Goal: Find specific page/section: Find specific page/section

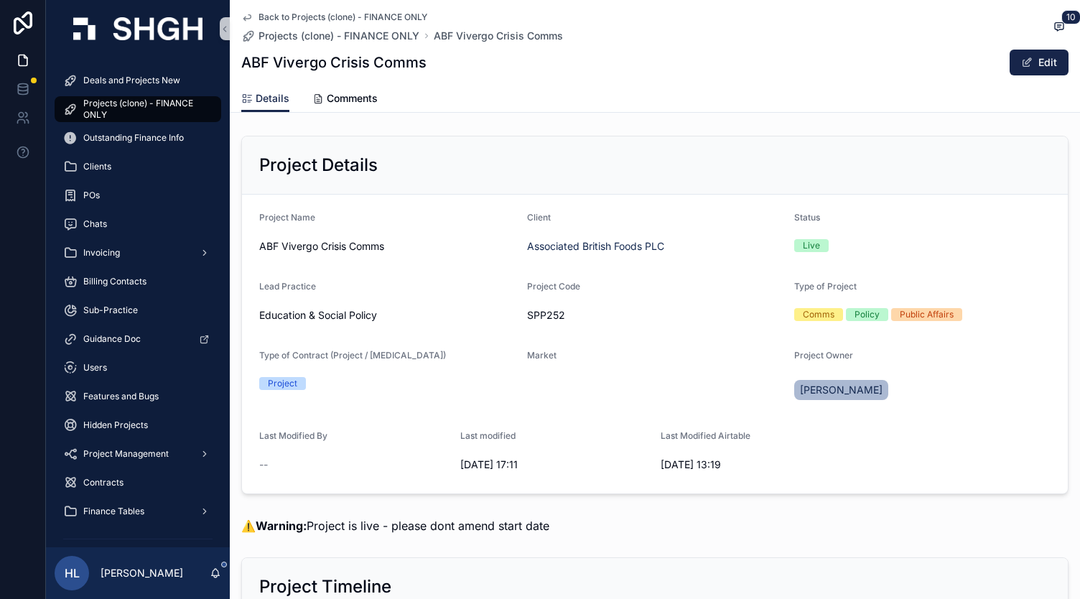
scroll to position [378, 0]
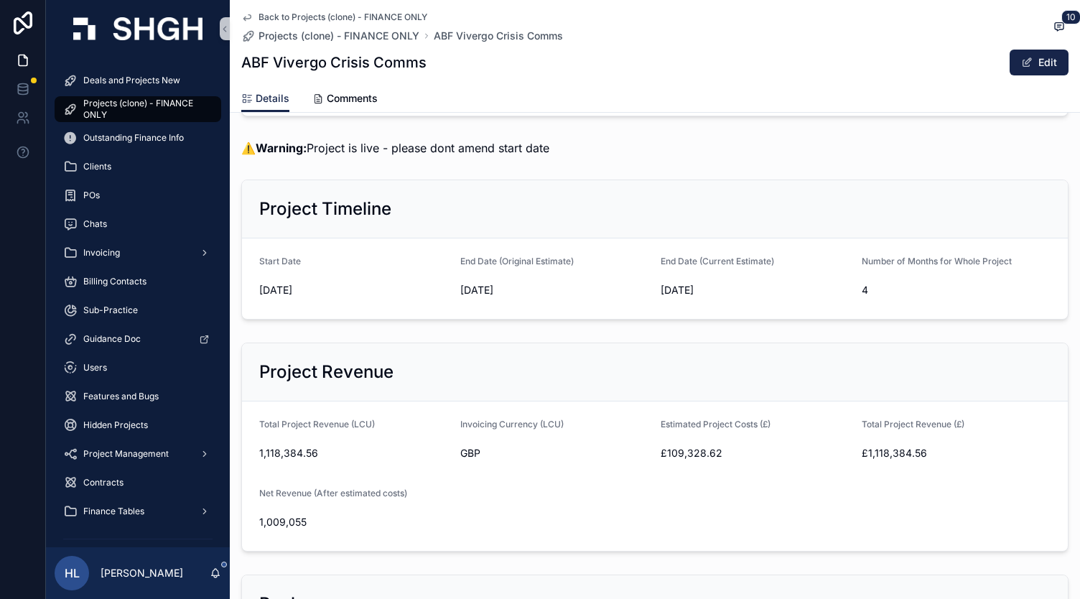
click at [176, 106] on span "Projects (clone) - FINANCE ONLY" at bounding box center [145, 109] width 124 height 23
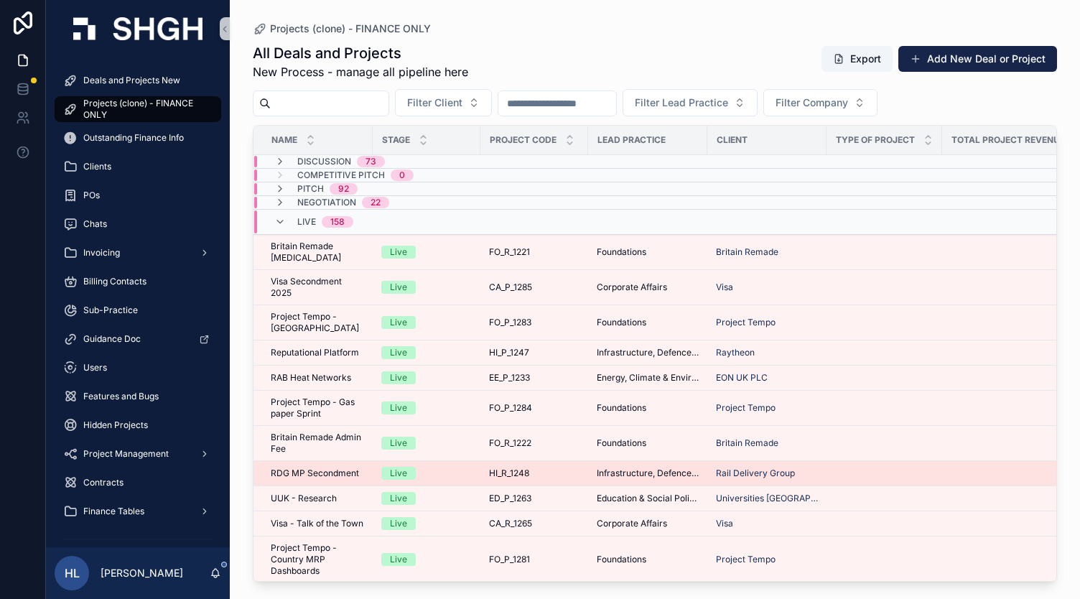
click at [472, 475] on td "Live" at bounding box center [427, 473] width 108 height 25
click at [361, 472] on div "RDG MP Secondment RDG MP Secondment" at bounding box center [317, 473] width 93 height 11
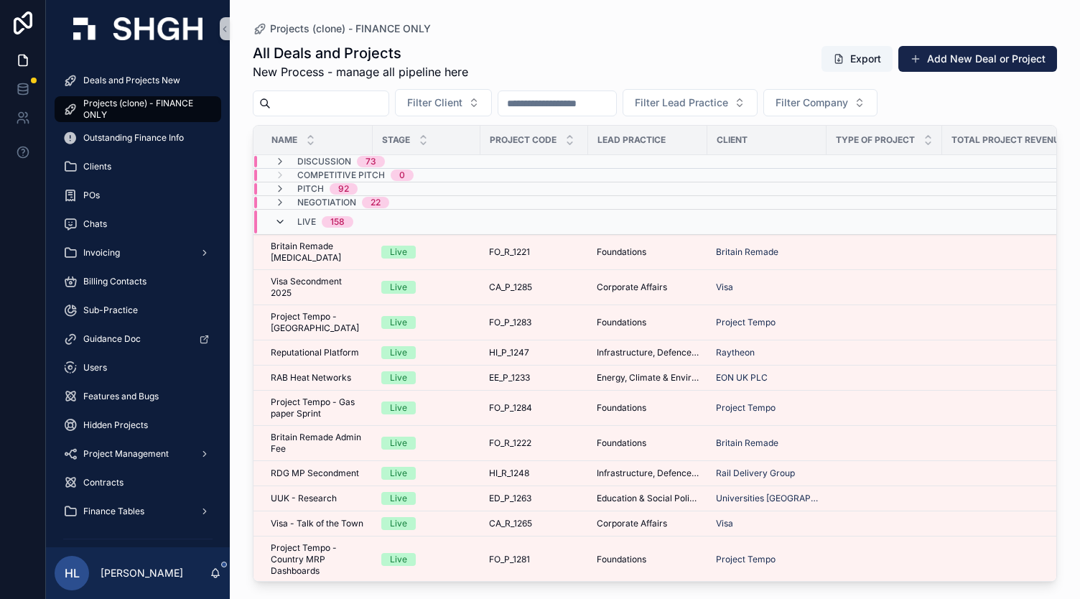
click at [281, 222] on icon "scrollable content" at bounding box center [279, 221] width 11 height 11
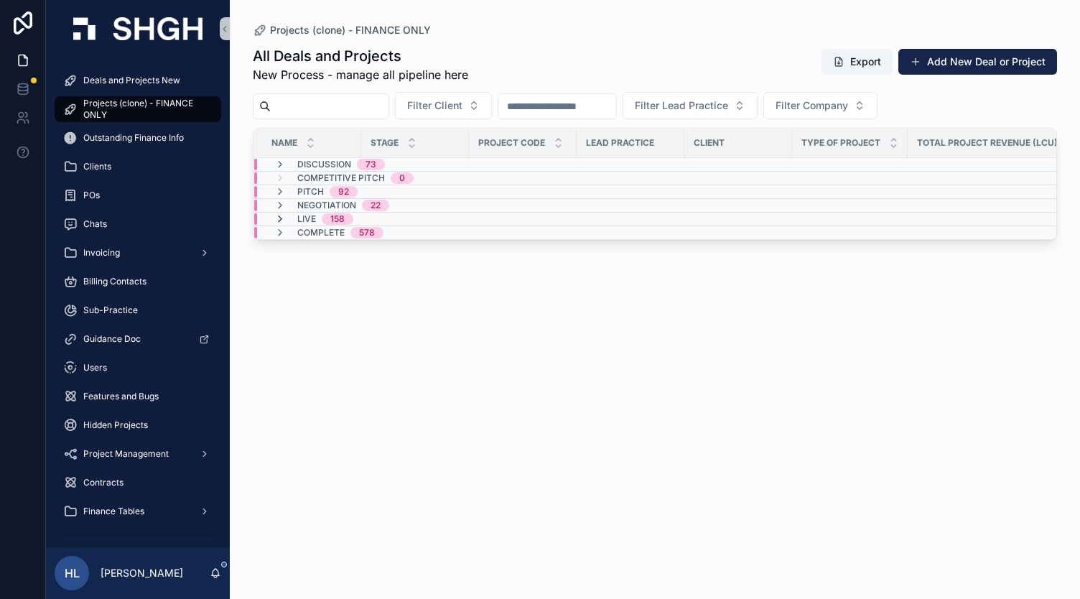
click at [282, 214] on icon "scrollable content" at bounding box center [279, 218] width 11 height 11
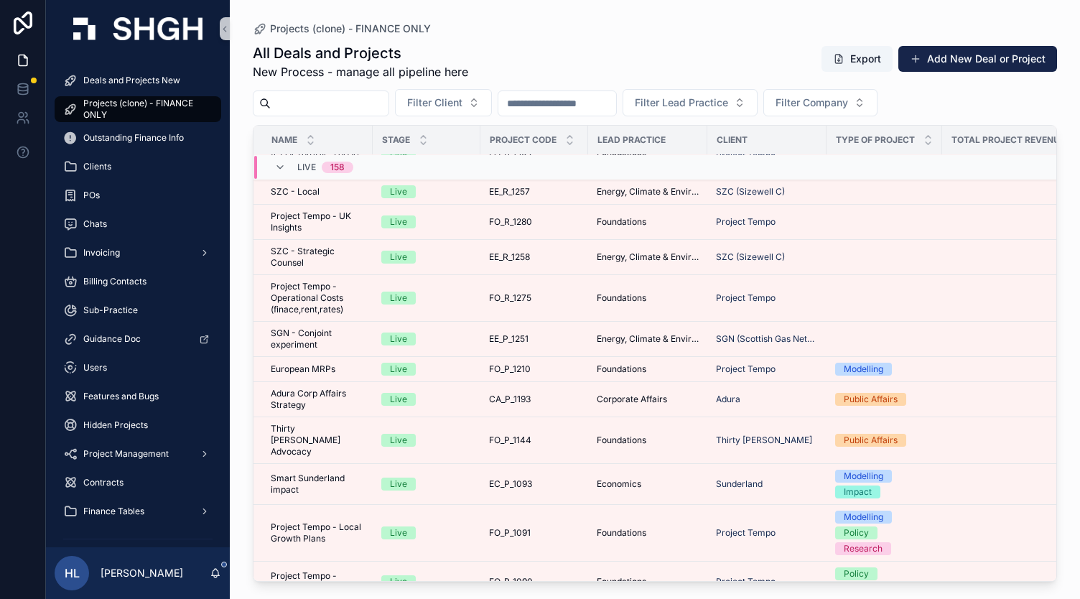
scroll to position [1406, 0]
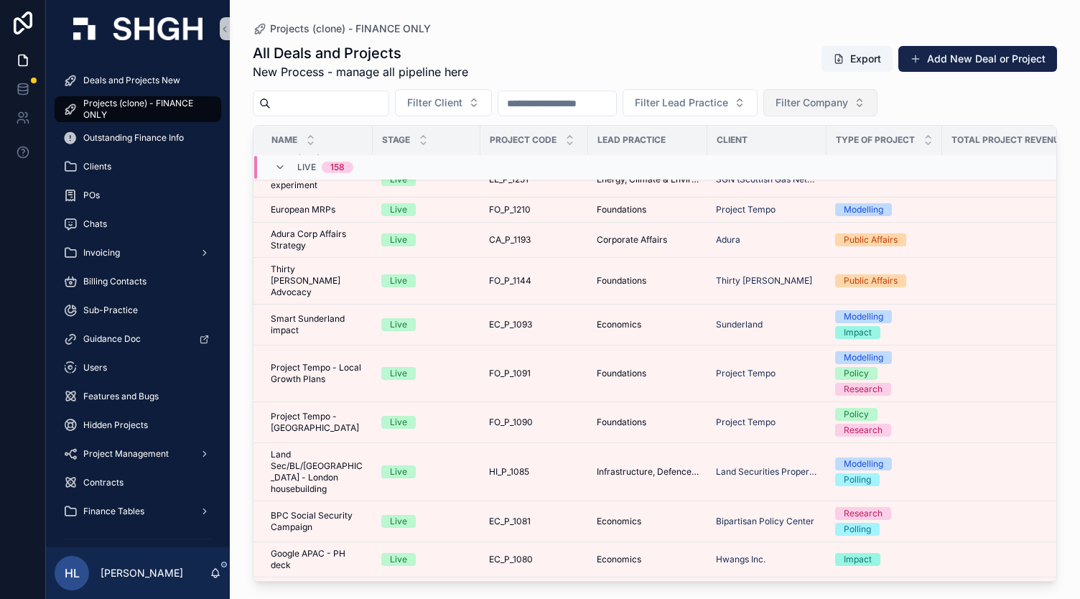
click at [868, 113] on button "Filter Company" at bounding box center [820, 102] width 114 height 27
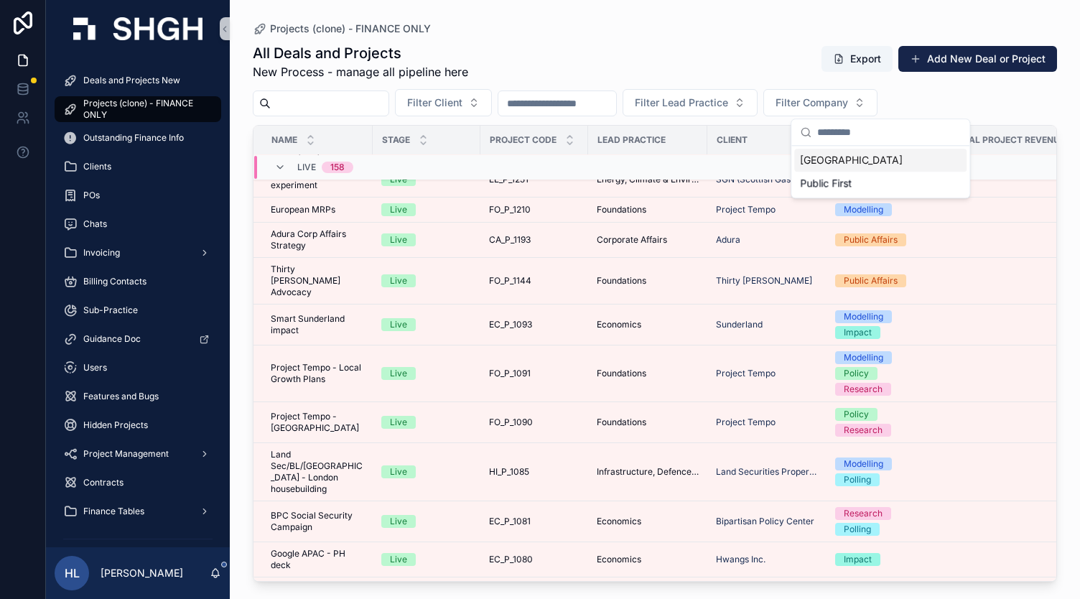
click at [836, 162] on div "[GEOGRAPHIC_DATA]" at bounding box center [880, 160] width 172 height 23
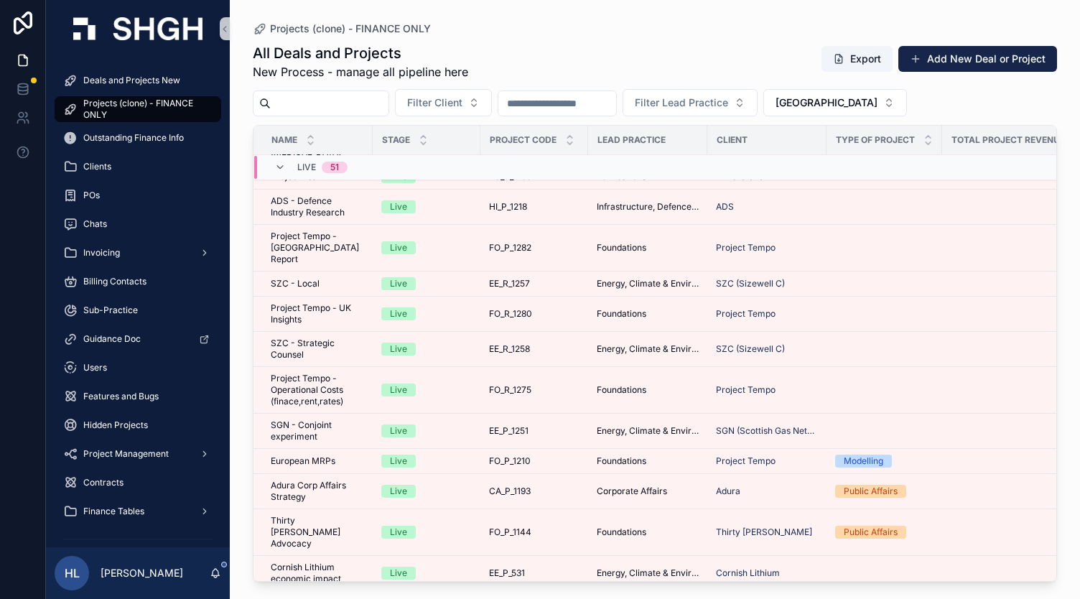
scroll to position [1306, 0]
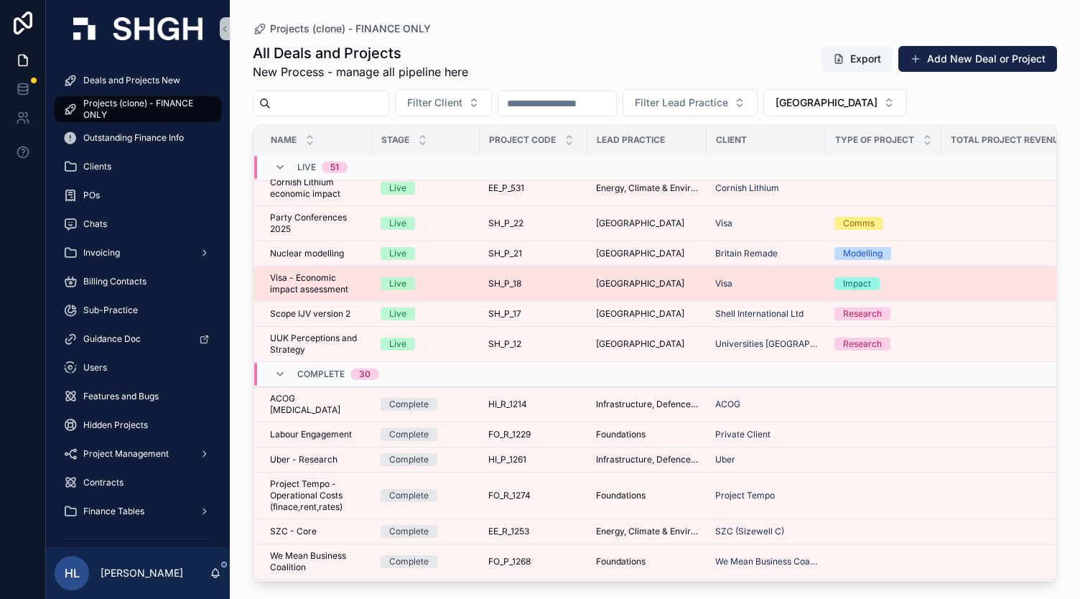
scroll to position [1661, 1]
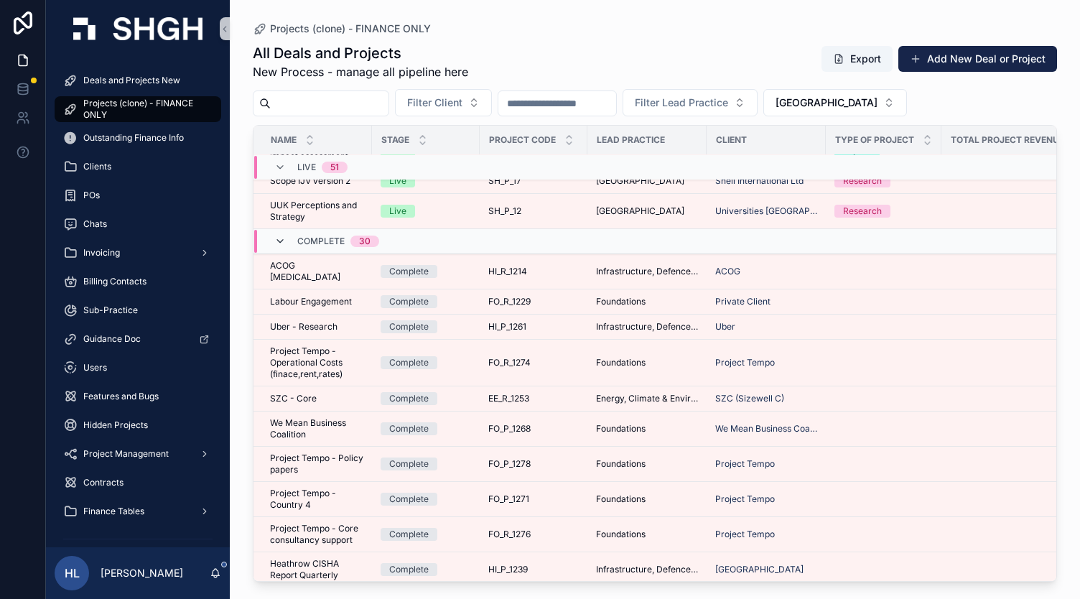
click at [282, 236] on icon "scrollable content" at bounding box center [279, 241] width 11 height 11
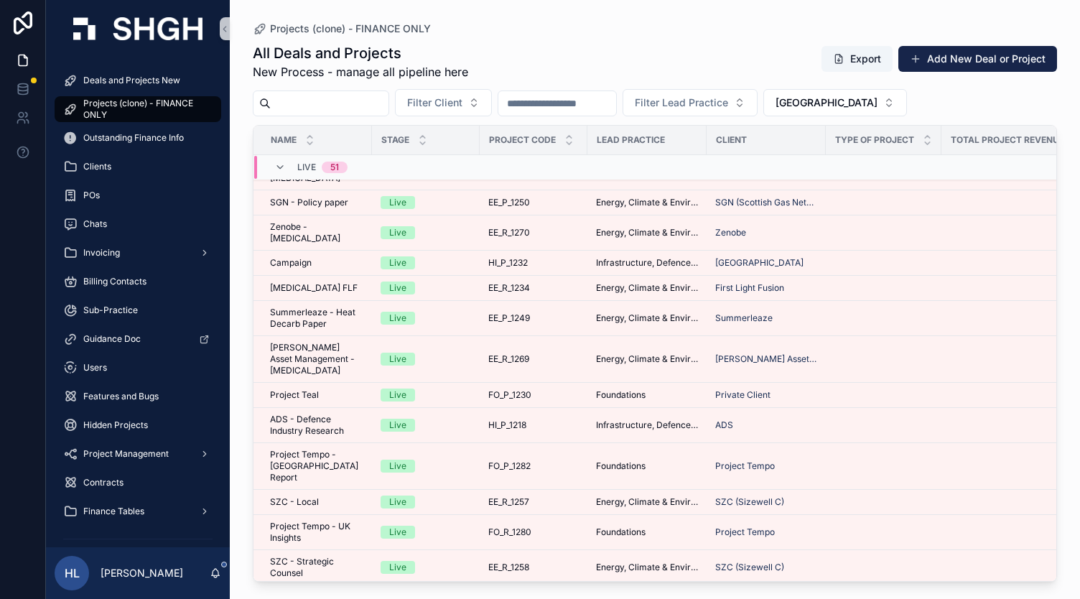
scroll to position [951, 1]
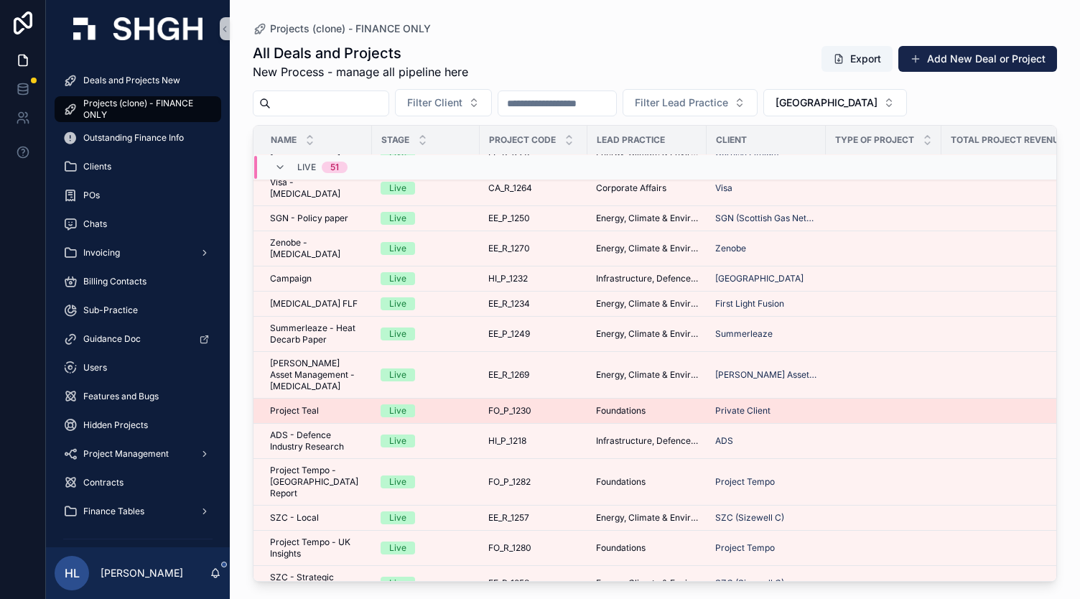
click at [315, 405] on span "Project Teal" at bounding box center [294, 410] width 49 height 11
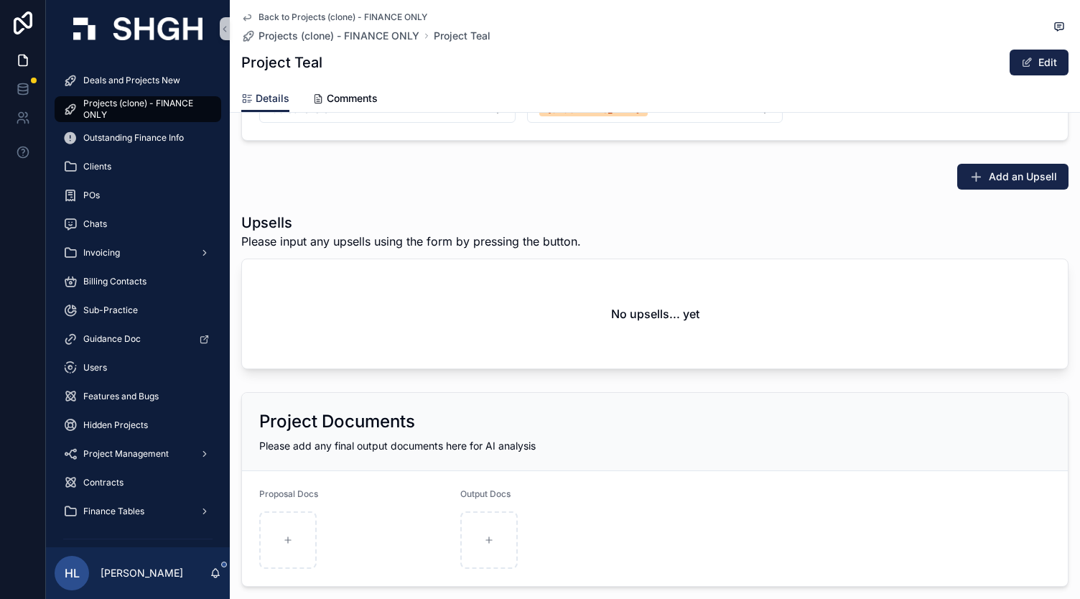
scroll to position [2501, 0]
click at [242, 12] on icon "scrollable content" at bounding box center [246, 16] width 11 height 11
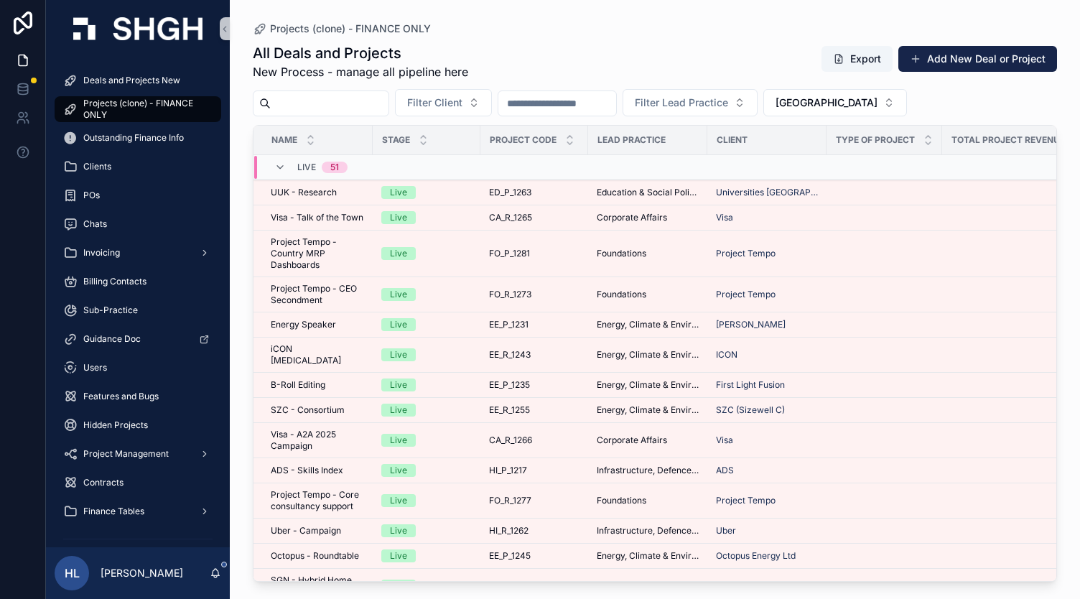
scroll to position [320, 0]
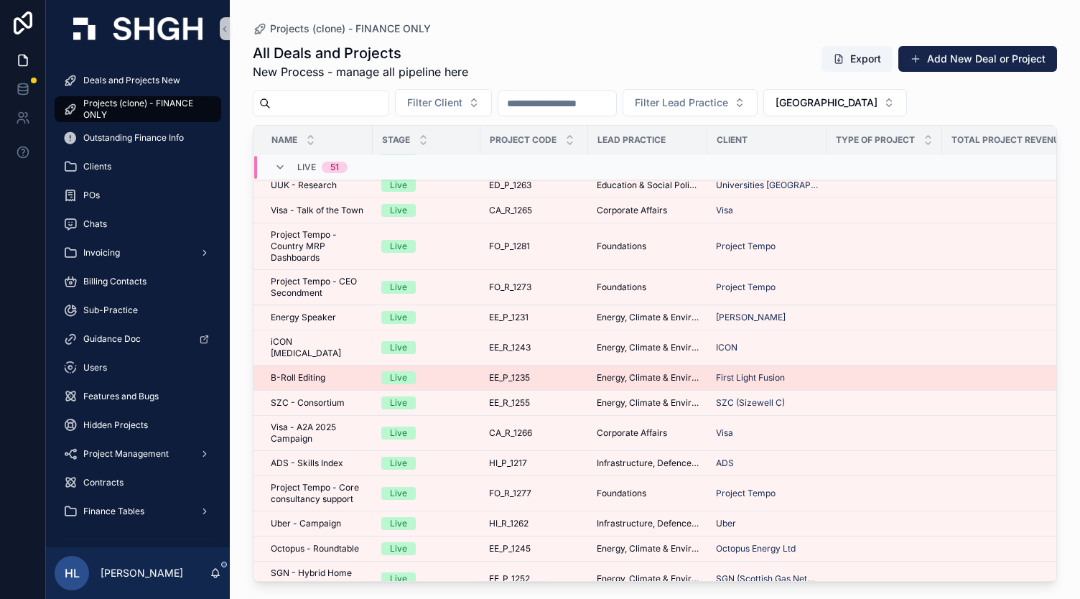
click at [325, 376] on div "B-Roll Editing B-Roll Editing" at bounding box center [317, 377] width 93 height 11
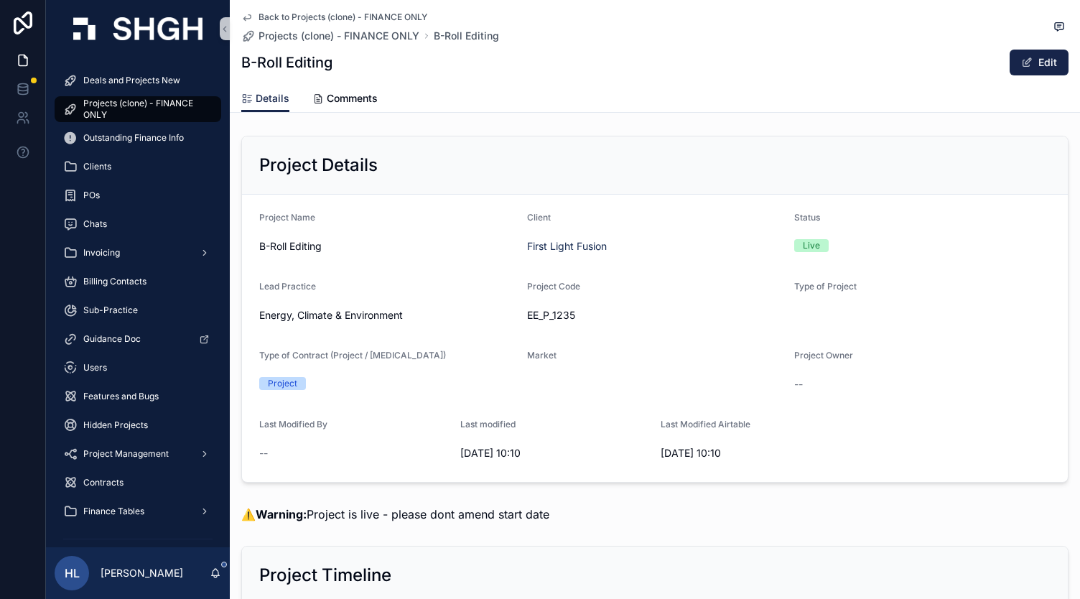
click at [245, 17] on icon "scrollable content" at bounding box center [246, 16] width 11 height 11
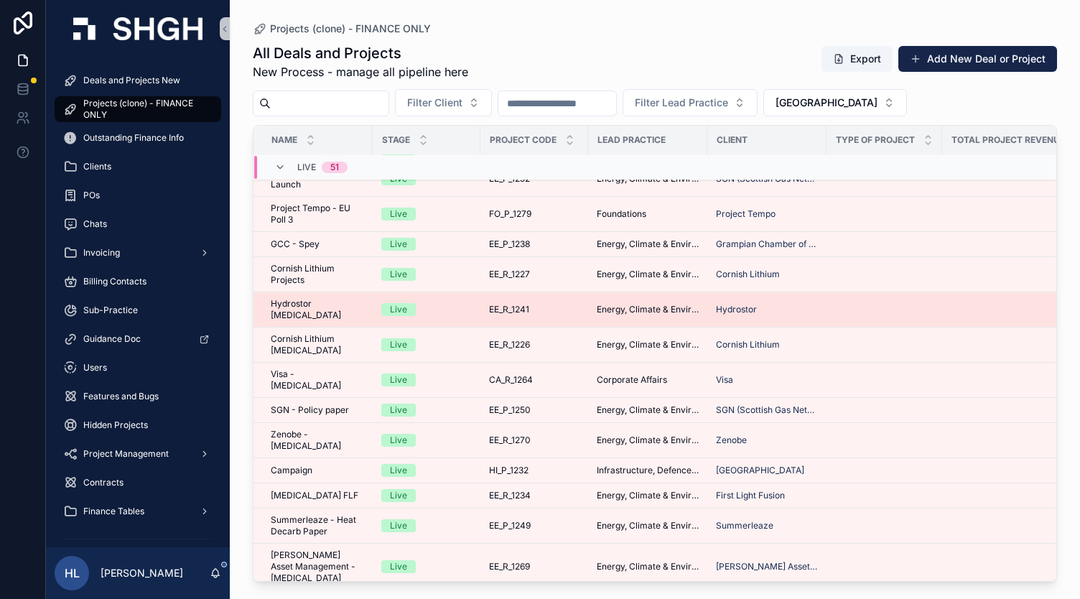
scroll to position [779, 0]
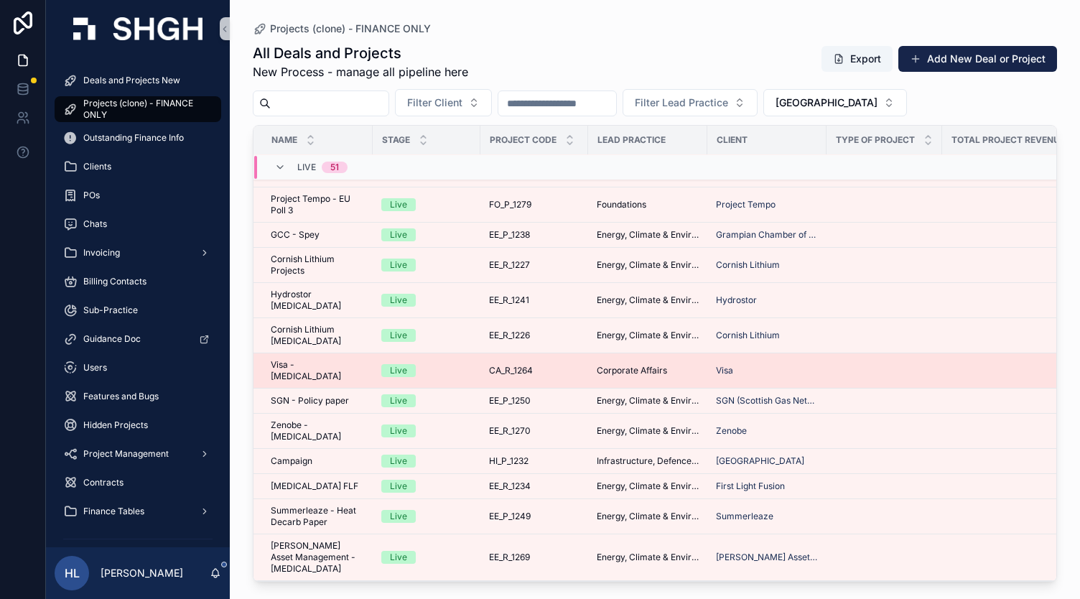
click at [299, 359] on span "Visa - [MEDICAL_DATA]" at bounding box center [317, 370] width 93 height 23
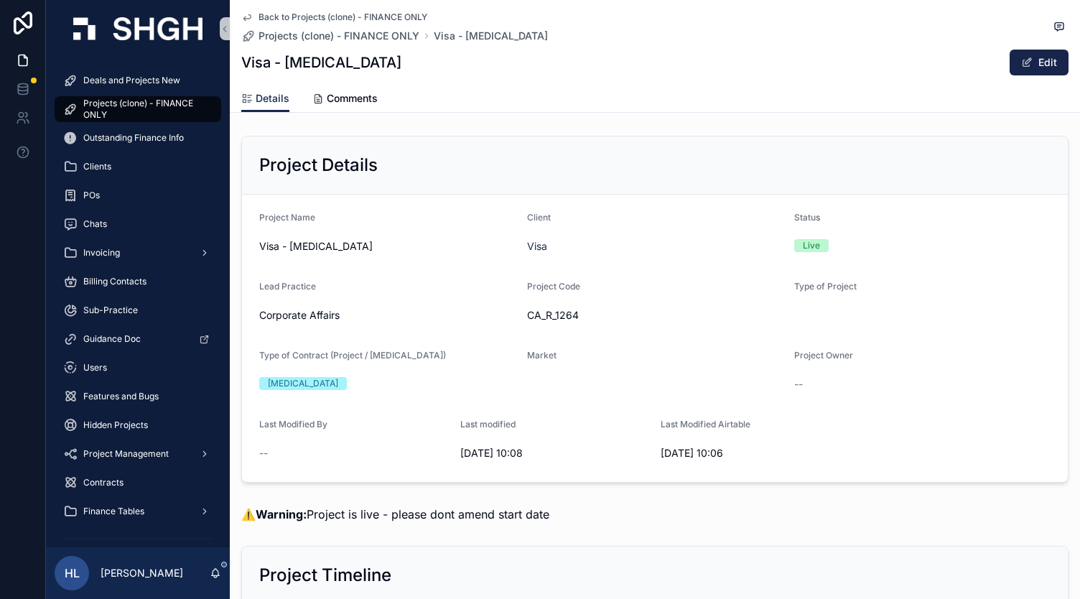
click at [241, 15] on icon "scrollable content" at bounding box center [246, 16] width 11 height 11
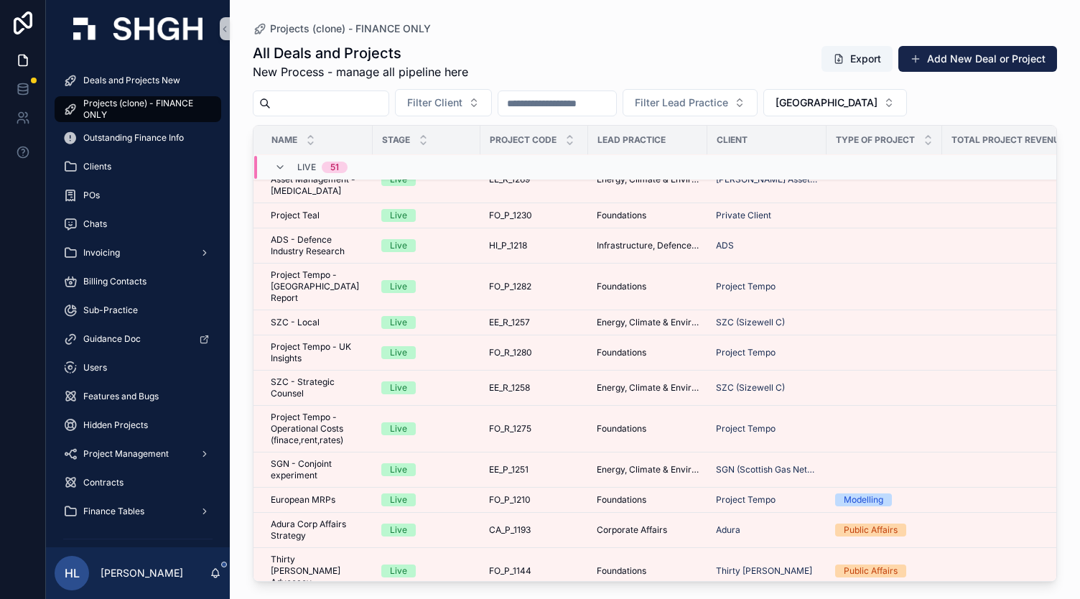
scroll to position [1306, 0]
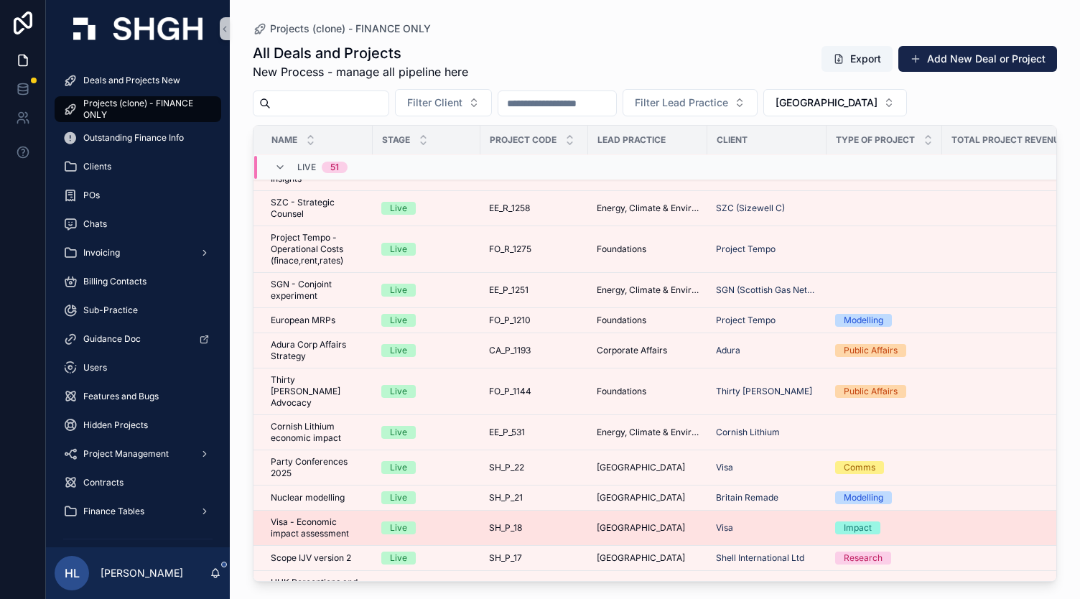
click at [315, 516] on span "Visa - Economic impact assessment" at bounding box center [317, 527] width 93 height 23
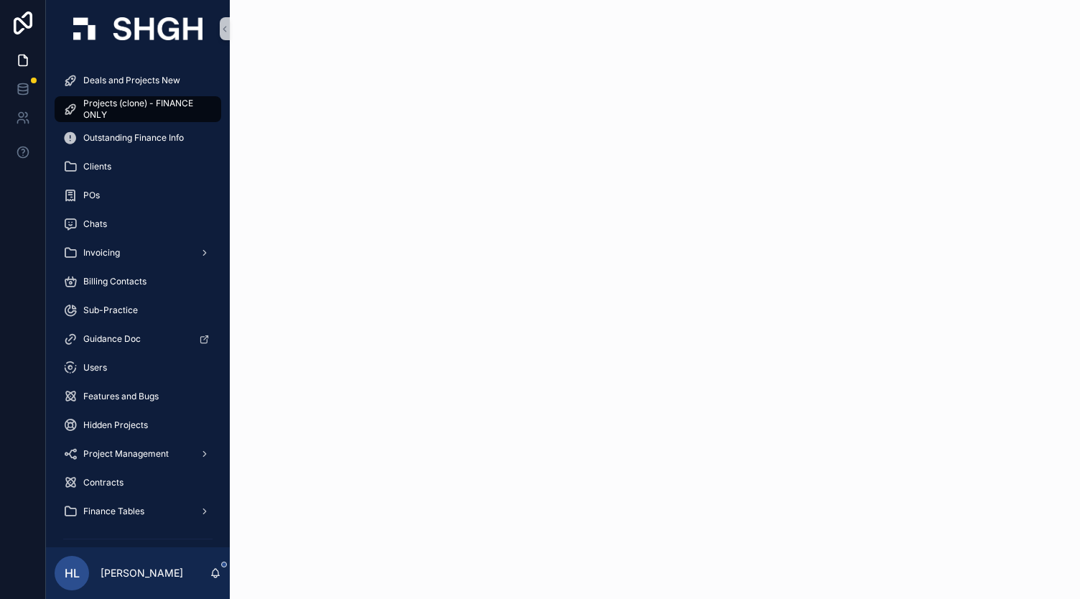
click at [612, 92] on div "scrollable content" at bounding box center [655, 46] width 850 height 92
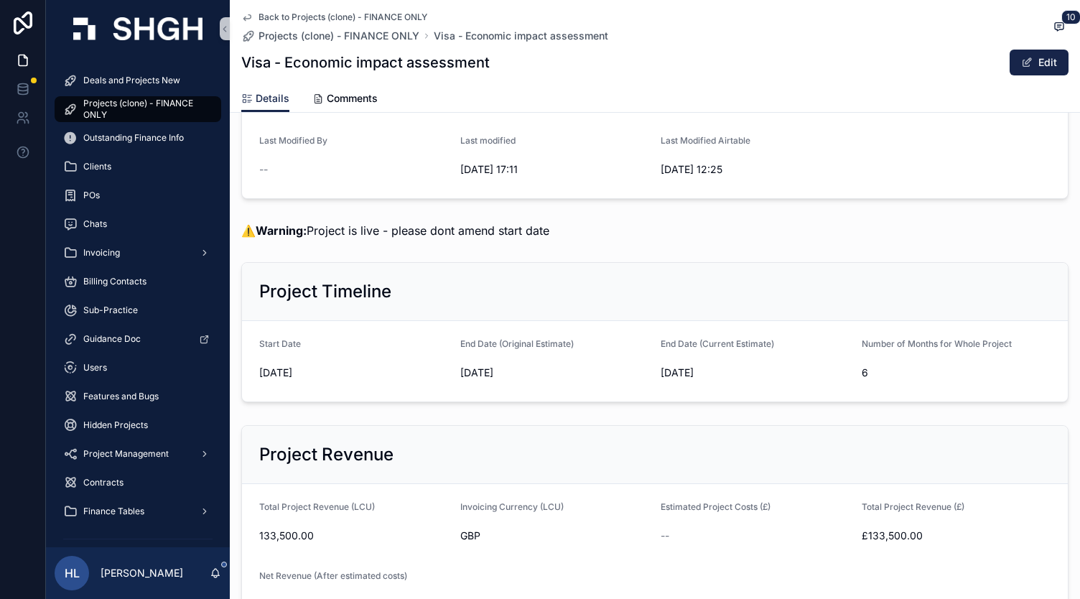
scroll to position [297, 0]
click at [243, 13] on icon "scrollable content" at bounding box center [246, 16] width 11 height 11
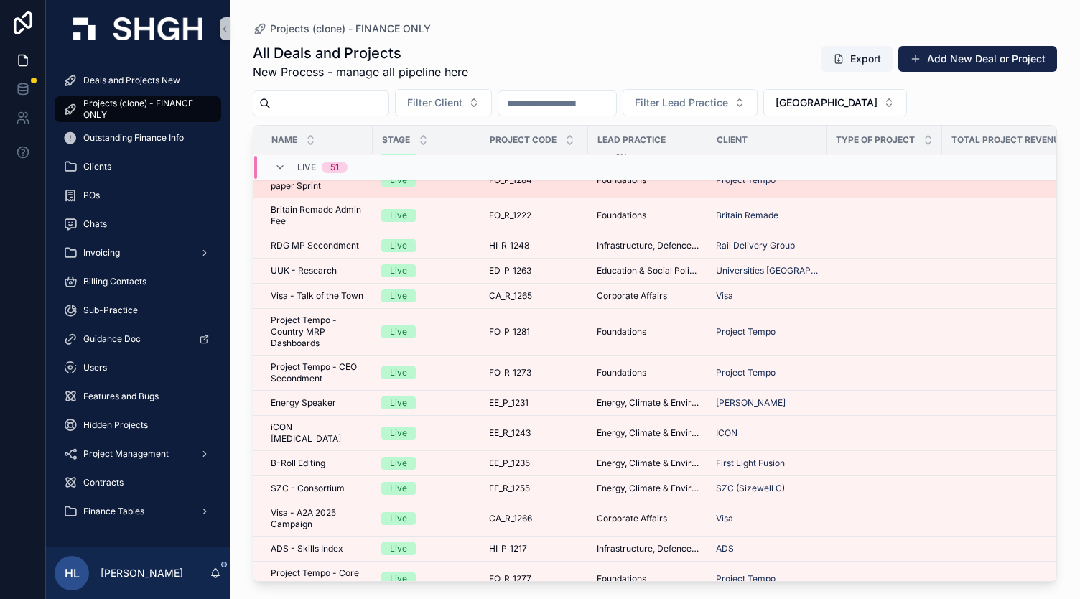
scroll to position [305, 0]
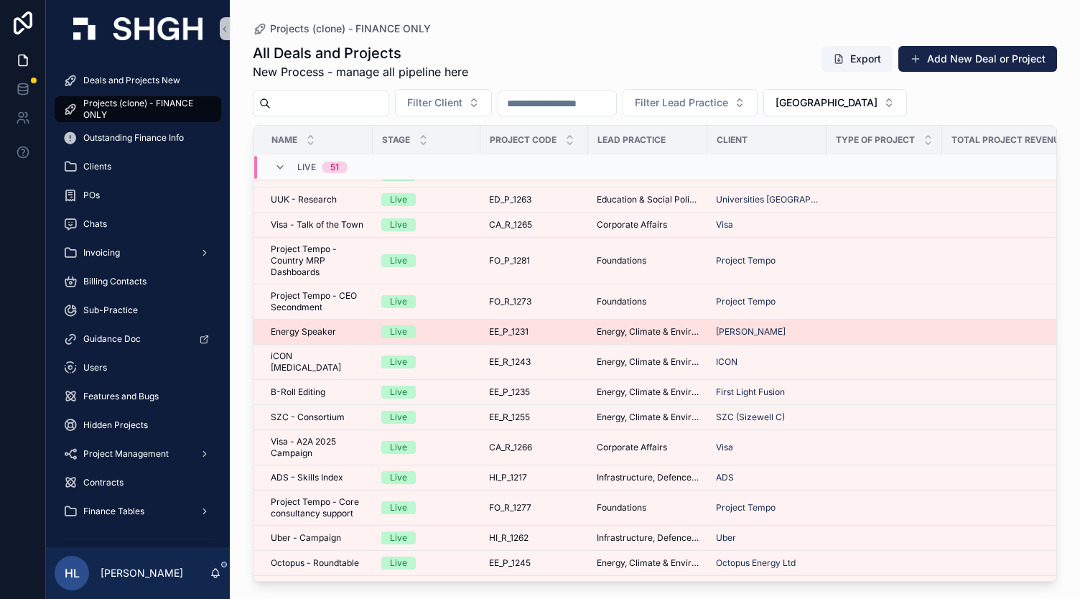
click at [316, 338] on span "Energy Speaker" at bounding box center [303, 331] width 65 height 11
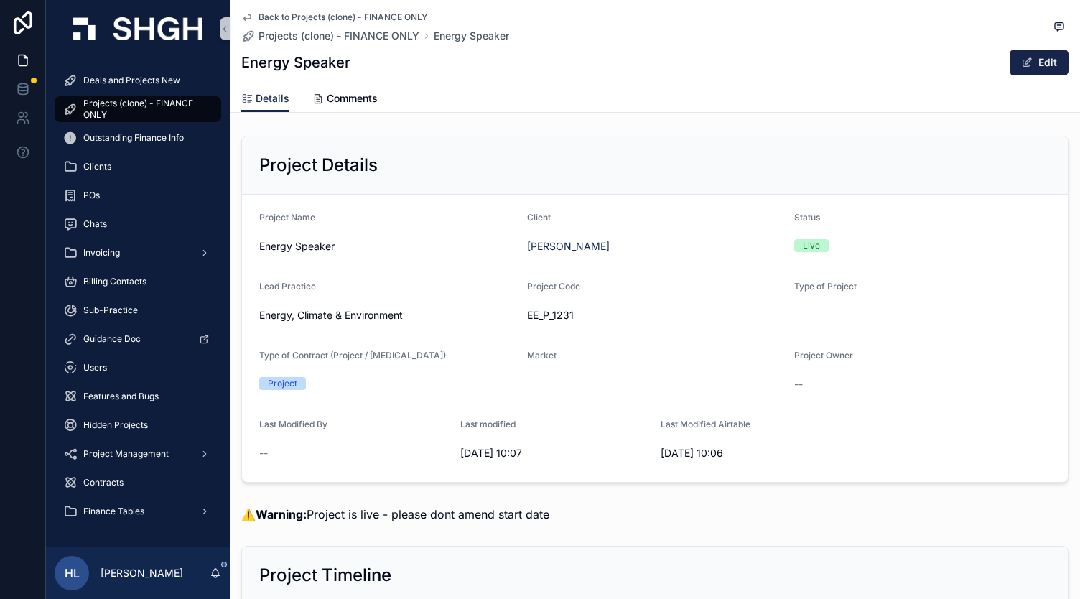
click at [244, 19] on icon "scrollable content" at bounding box center [246, 18] width 7 height 6
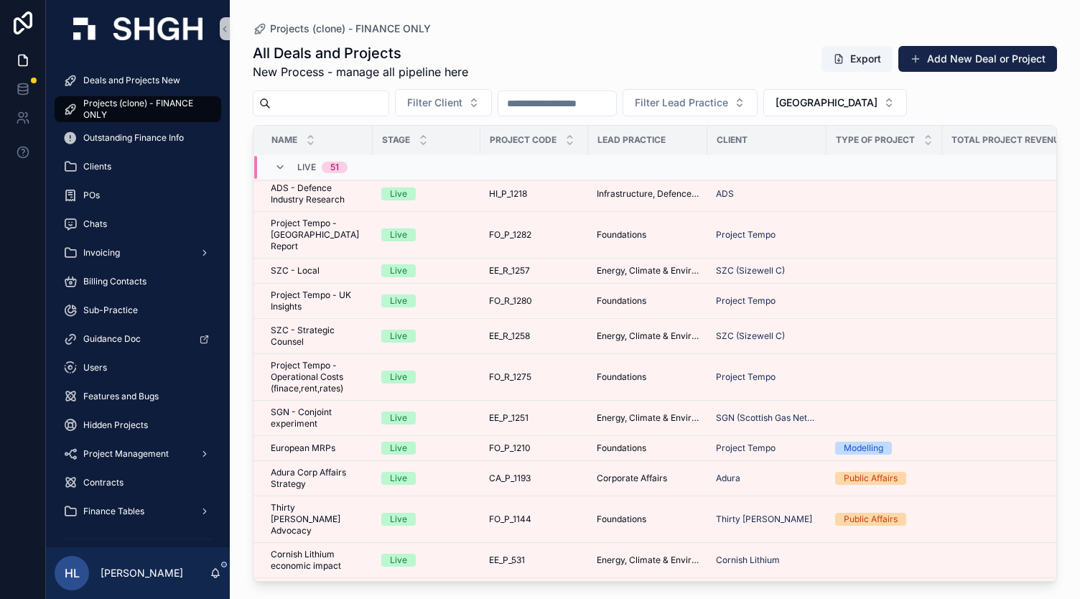
scroll to position [1306, 0]
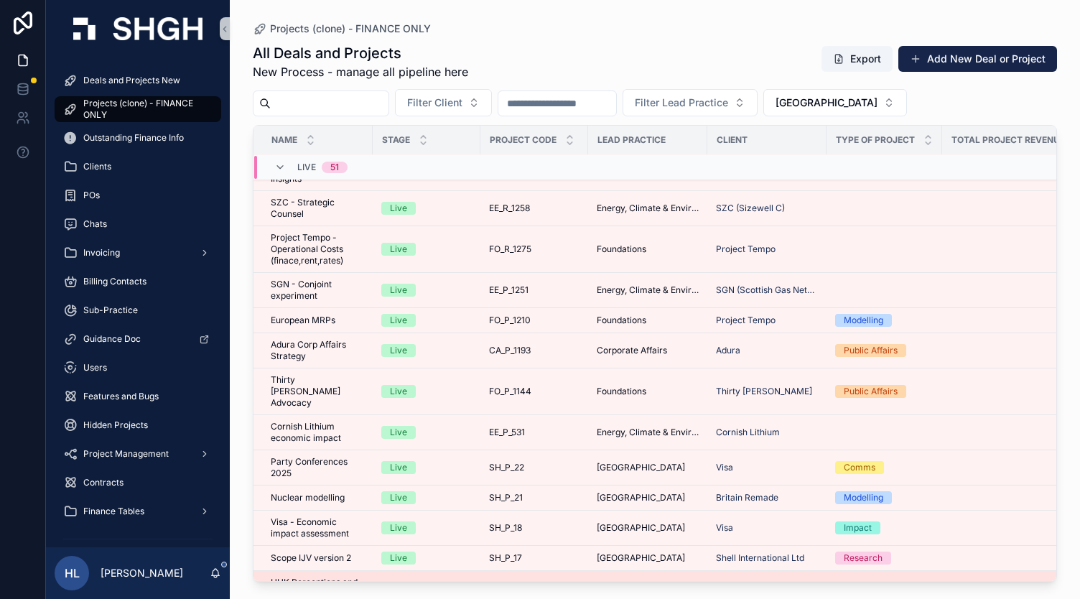
click at [320, 577] on span "UUK Perceptions and Strategy" at bounding box center [317, 588] width 93 height 23
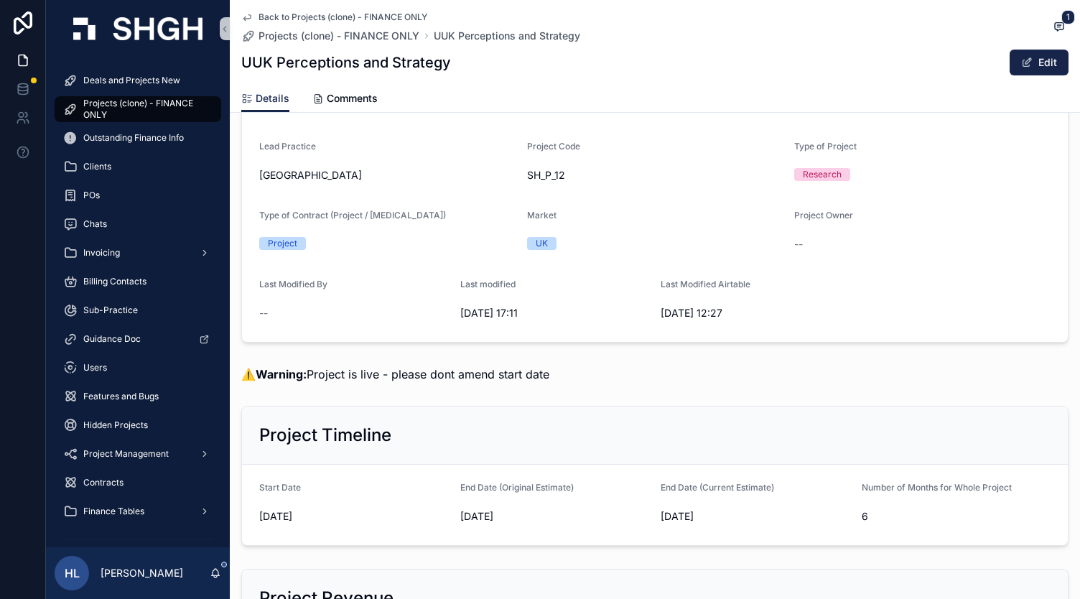
scroll to position [59, 0]
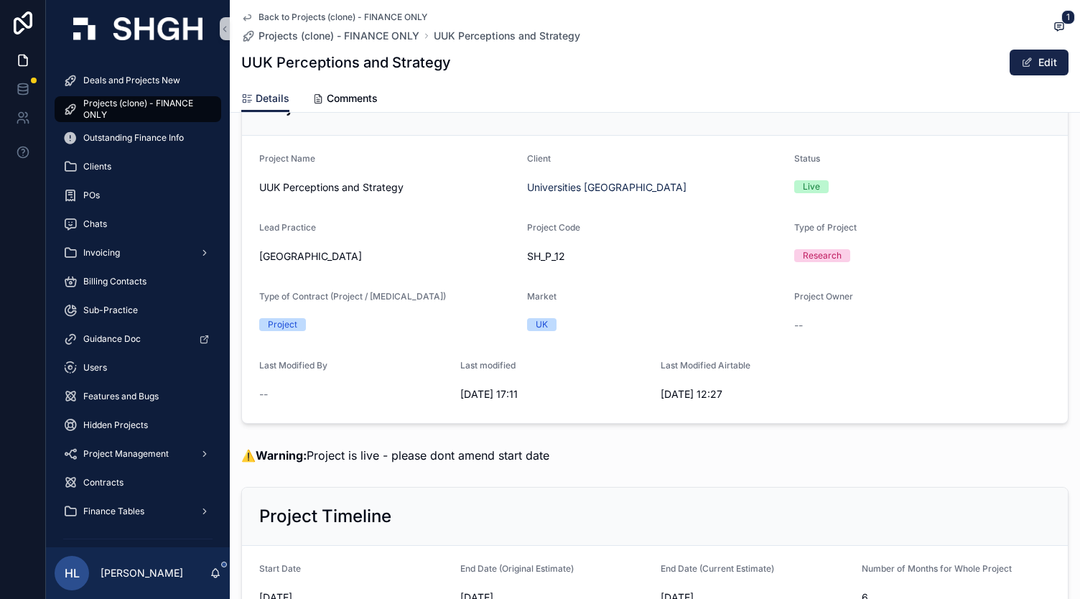
click at [243, 15] on icon "scrollable content" at bounding box center [246, 16] width 11 height 11
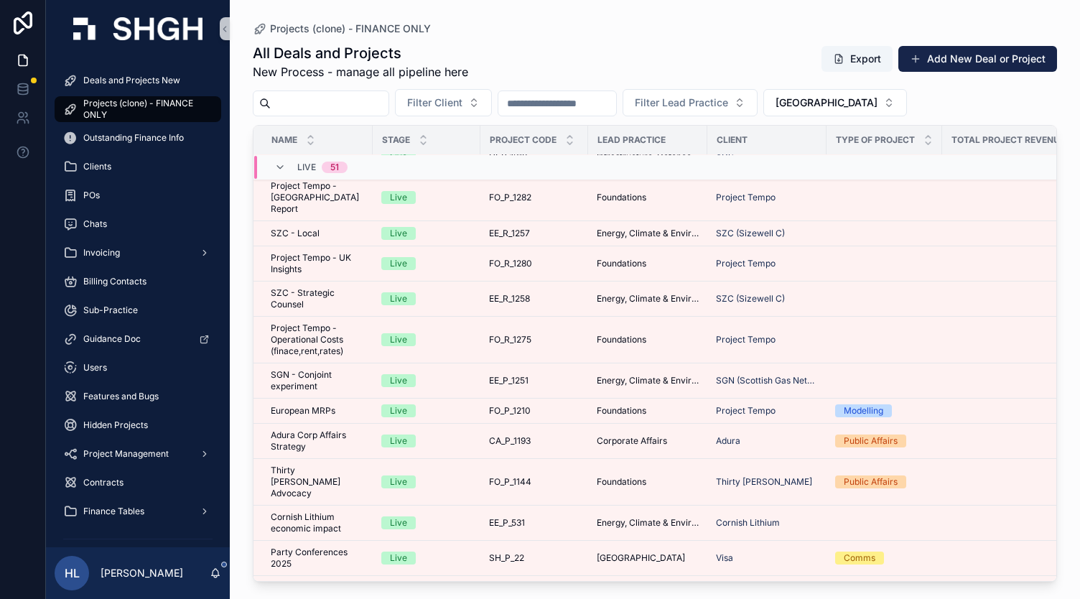
scroll to position [1306, 0]
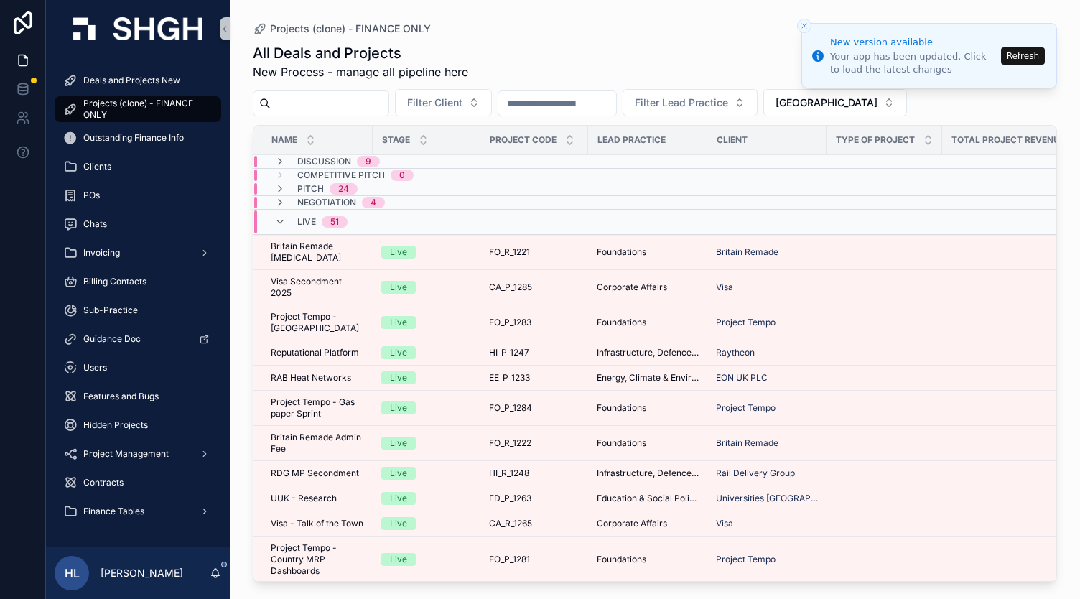
click at [1011, 55] on button "Refresh" at bounding box center [1023, 55] width 44 height 17
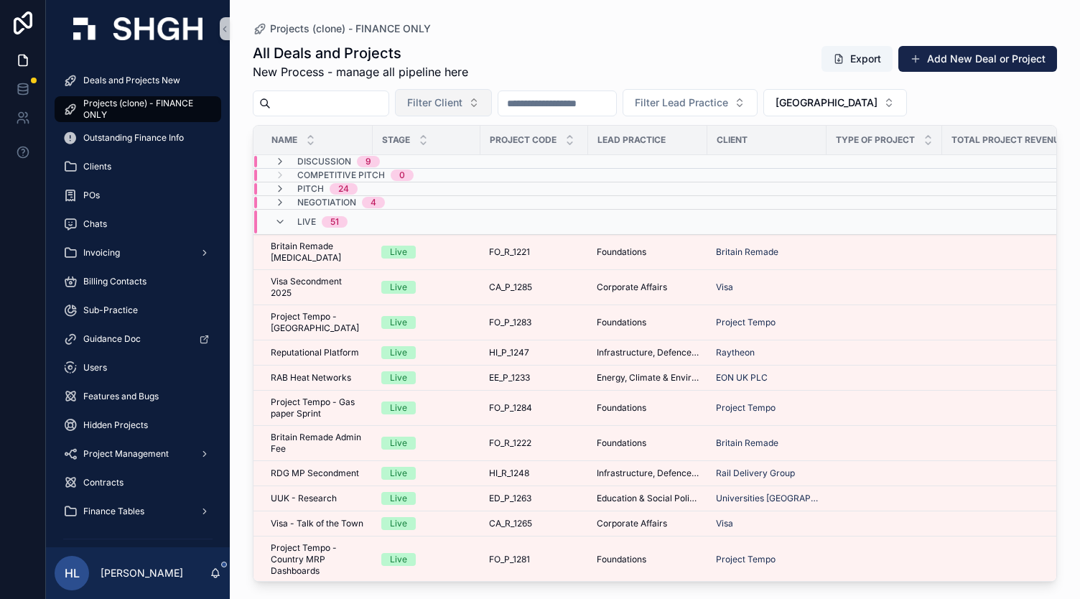
click at [452, 106] on span "Filter Client" at bounding box center [434, 103] width 55 height 14
type input "****"
click at [473, 157] on div "Visa" at bounding box center [474, 160] width 172 height 23
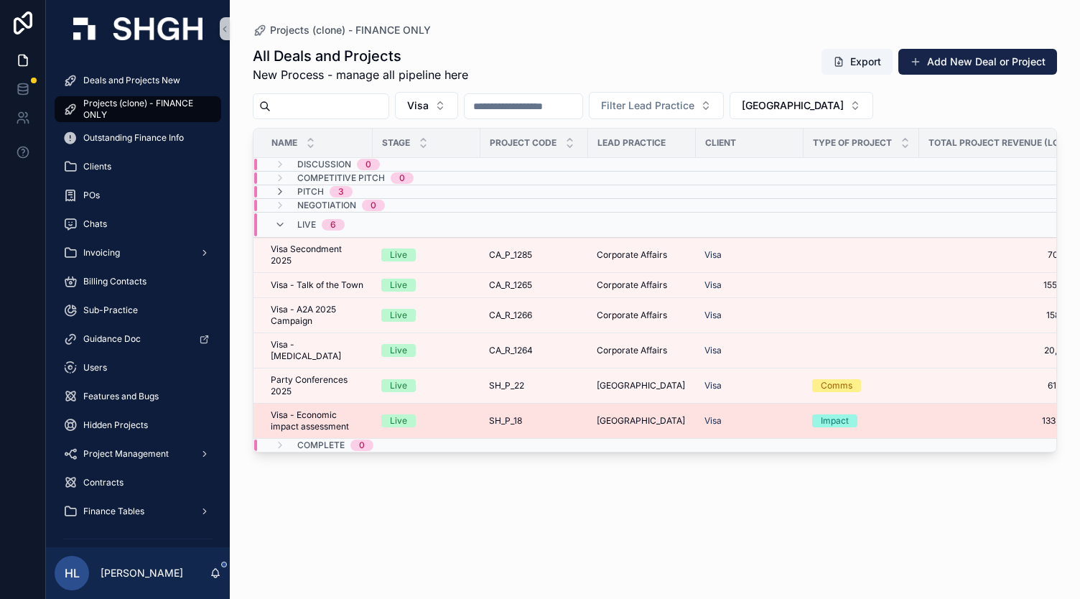
click at [468, 415] on div "Live" at bounding box center [426, 420] width 90 height 13
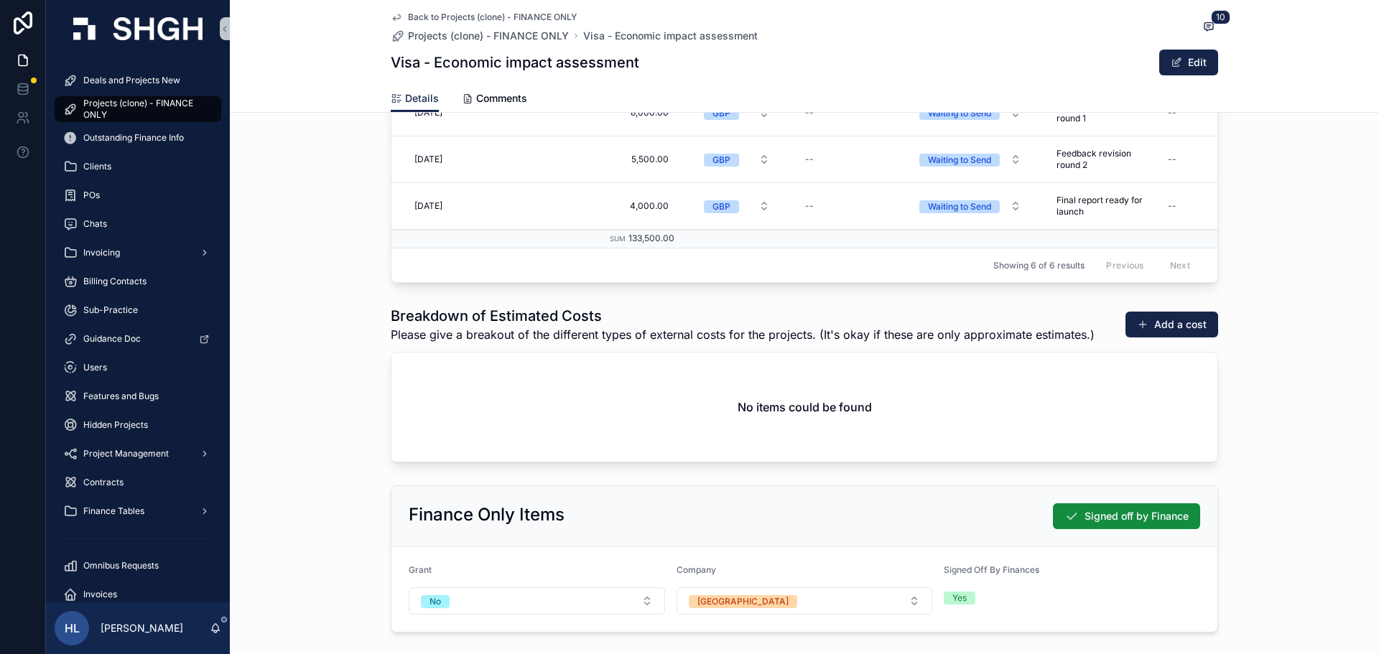
scroll to position [2109, 0]
